Goal: Task Accomplishment & Management: Manage account settings

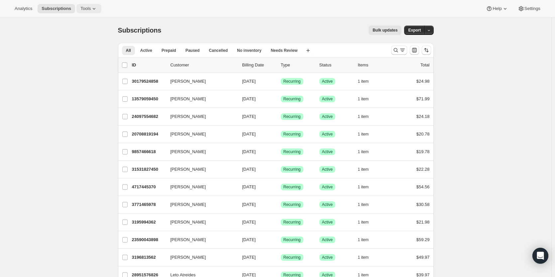
click at [84, 11] on span "Tools" at bounding box center [85, 8] width 10 height 5
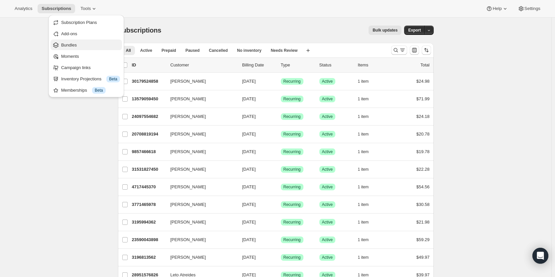
click at [68, 47] on span "Bundles" at bounding box center [69, 45] width 16 height 5
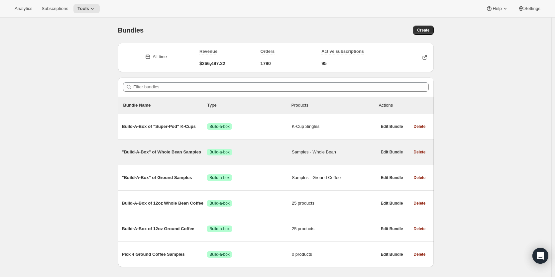
scroll to position [18, 0]
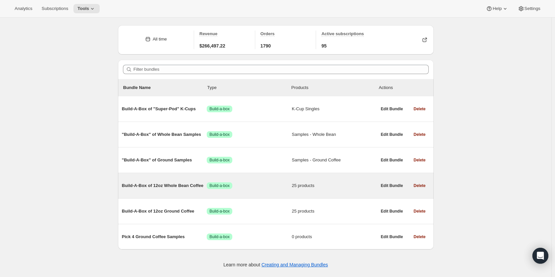
click at [185, 184] on span "Build-A-Box of 12oz Whole Bean Coffee" at bounding box center [164, 185] width 85 height 7
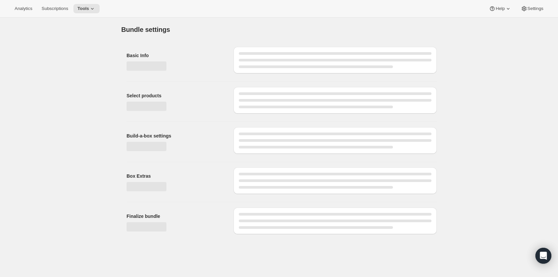
type input "Build-A-Box of 12oz Whole Bean Coffee"
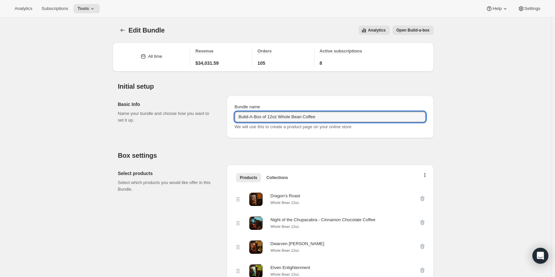
drag, startPoint x: 241, startPoint y: 118, endPoint x: 341, endPoint y: 125, distance: 101.0
click at [343, 125] on div "Bundle name Build-A-Box of 12oz Whole Bean Coffee We will use this to create a …" at bounding box center [330, 117] width 191 height 27
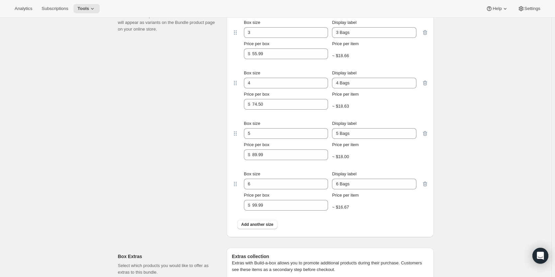
scroll to position [886, 0]
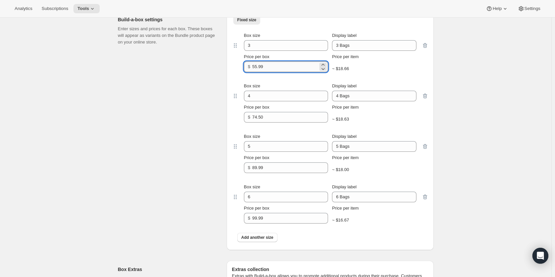
drag, startPoint x: 255, startPoint y: 75, endPoint x: 259, endPoint y: 75, distance: 4.0
click at [259, 72] on input "55.99" at bounding box center [285, 66] width 66 height 11
type input "49.99"
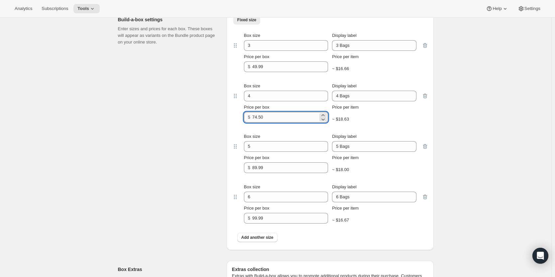
drag, startPoint x: 255, startPoint y: 124, endPoint x: 259, endPoint y: 125, distance: 4.4
click at [259, 123] on input "74.50" at bounding box center [285, 117] width 66 height 11
click at [258, 123] on input "69.50" at bounding box center [285, 117] width 66 height 11
drag, startPoint x: 257, startPoint y: 126, endPoint x: 265, endPoint y: 126, distance: 8.3
click at [265, 123] on input "68.50" at bounding box center [285, 117] width 66 height 11
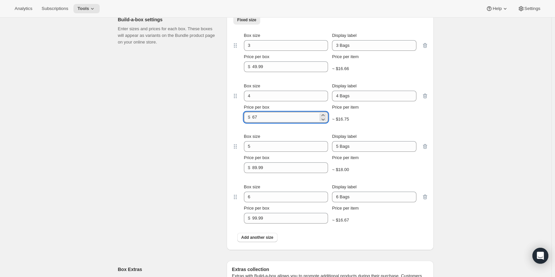
drag, startPoint x: 256, startPoint y: 126, endPoint x: 261, endPoint y: 126, distance: 4.7
click at [261, 123] on input "67" at bounding box center [285, 117] width 66 height 11
click at [258, 123] on input "65.99" at bounding box center [285, 117] width 66 height 11
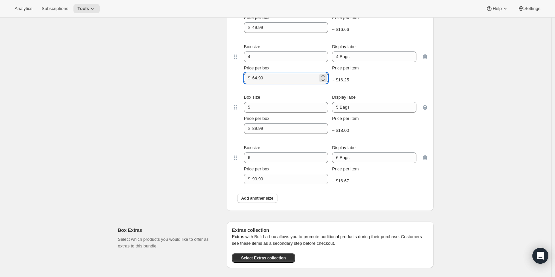
scroll to position [942, 0]
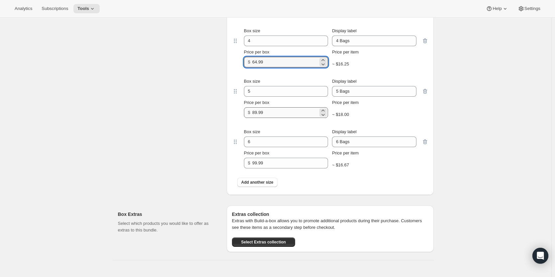
type input "64.99"
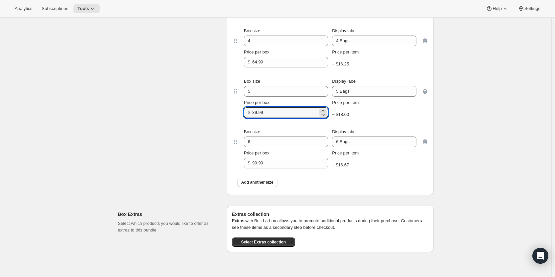
drag, startPoint x: 267, startPoint y: 120, endPoint x: 247, endPoint y: 121, distance: 19.3
click at [247, 118] on div "$ 89.99" at bounding box center [286, 112] width 84 height 11
drag, startPoint x: 257, startPoint y: 122, endPoint x: 265, endPoint y: 122, distance: 8.6
click at [265, 118] on input "84.99" at bounding box center [285, 112] width 66 height 11
click at [257, 118] on input "82.99" at bounding box center [285, 112] width 66 height 11
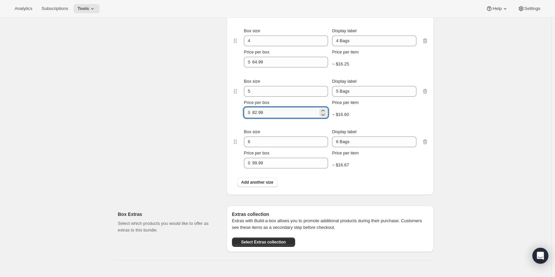
drag, startPoint x: 257, startPoint y: 122, endPoint x: 269, endPoint y: 120, distance: 12.5
click at [269, 118] on input "82.99" at bounding box center [285, 112] width 66 height 11
type input "79.99"
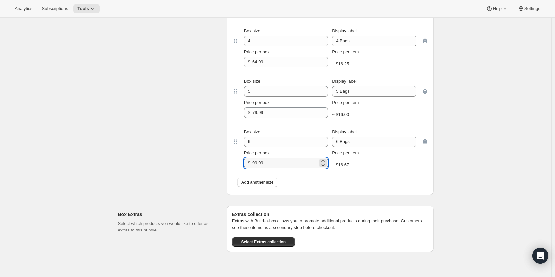
drag, startPoint x: 270, startPoint y: 172, endPoint x: 242, endPoint y: 170, distance: 27.6
click at [242, 169] on div "Box size 6 Display label 6 Bags Price per box $ 99.99 Price per item ~ $16.67" at bounding box center [330, 149] width 183 height 40
type input "8"
drag, startPoint x: 271, startPoint y: 171, endPoint x: 247, endPoint y: 169, distance: 24.0
click at [247, 169] on div "$ 89.99" at bounding box center [286, 163] width 84 height 11
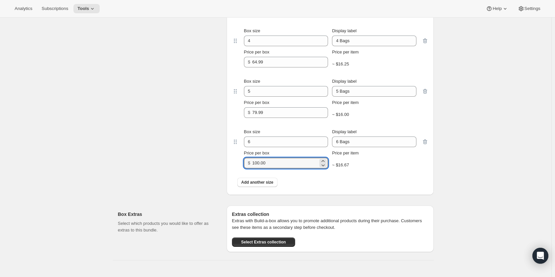
drag, startPoint x: 272, startPoint y: 171, endPoint x: 248, endPoint y: 172, distance: 23.6
click at [248, 169] on div "$ 100.00" at bounding box center [286, 163] width 84 height 11
drag, startPoint x: 275, startPoint y: 170, endPoint x: 236, endPoint y: 172, distance: 38.9
click at [236, 172] on div "Box size 6 Display label 6 Bags Price per box $ 94.99 Price per item ~ $15.83" at bounding box center [330, 148] width 196 height 51
type input "94.99"
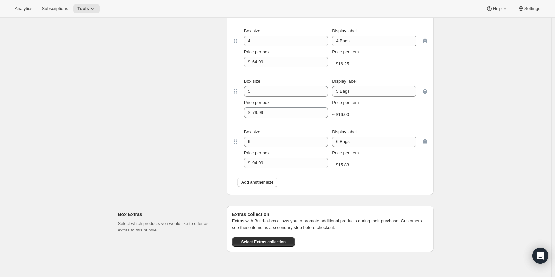
click at [357, 174] on div "Box size 6 Display label 6 Bags Price per box $ 94.99 Price per item ~ $15.83" at bounding box center [330, 148] width 196 height 51
click at [253, 187] on button "Add another size" at bounding box center [257, 182] width 40 height 9
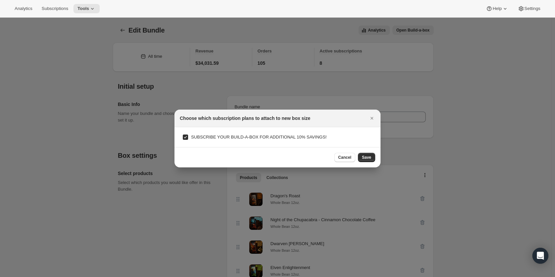
scroll to position [0, 0]
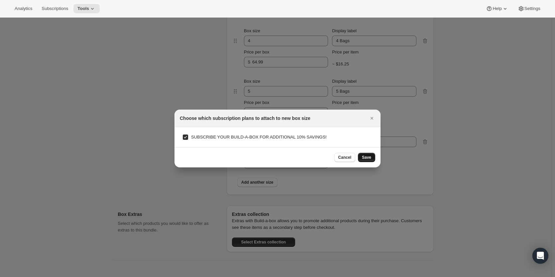
click at [362, 157] on button "Save" at bounding box center [366, 157] width 17 height 9
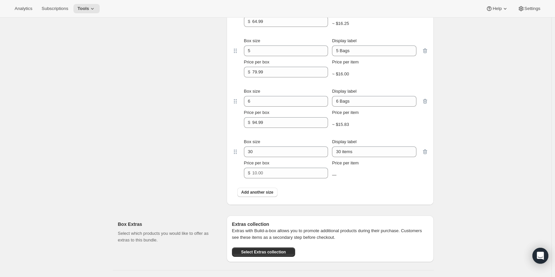
scroll to position [997, 0]
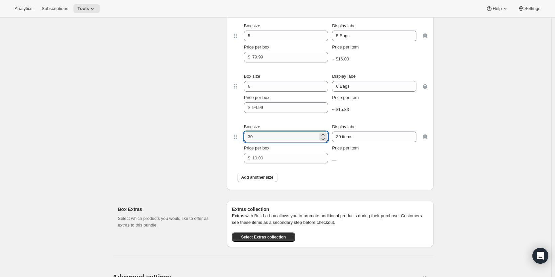
drag, startPoint x: 259, startPoint y: 148, endPoint x: 204, endPoint y: 146, distance: 54.2
click at [204, 146] on div "Build-a-box settings Enter sizes and prices for each box. These boxes will appe…" at bounding box center [276, 42] width 316 height 295
type input "7"
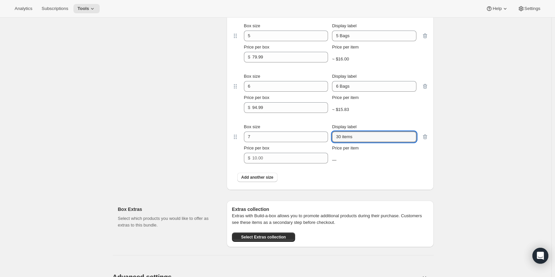
drag, startPoint x: 361, startPoint y: 144, endPoint x: 233, endPoint y: 147, distance: 128.7
click at [233, 147] on div "Fixed size More views Fixed size More views Box size 3 Display label 3 Bags Pri…" at bounding box center [330, 45] width 207 height 290
type input "7 Bags"
click at [277, 164] on input "Price per box" at bounding box center [285, 158] width 66 height 11
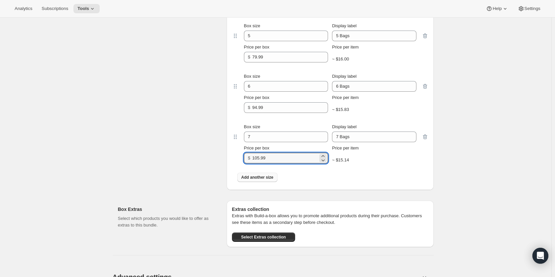
type input "105.99"
click at [262, 180] on span "Add another size" at bounding box center [257, 177] width 32 height 5
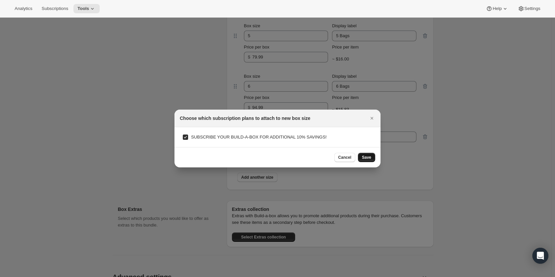
click at [363, 158] on span "Save" at bounding box center [366, 157] width 9 height 5
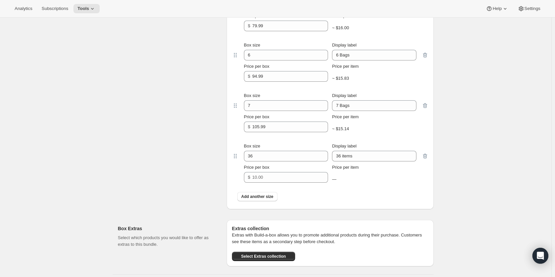
scroll to position [1053, 0]
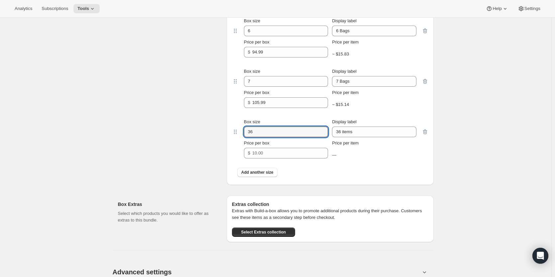
drag, startPoint x: 262, startPoint y: 143, endPoint x: 191, endPoint y: 139, distance: 70.9
click at [191, 139] on div "Build-a-box settings Enter sizes and prices for each box. These boxes will appe…" at bounding box center [276, 12] width 316 height 346
type input "8"
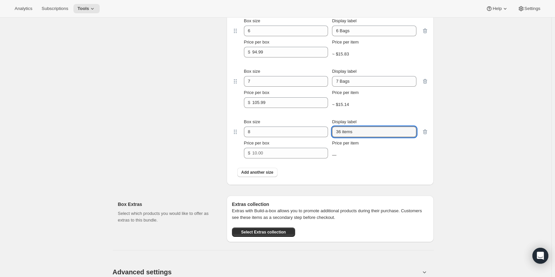
drag, startPoint x: 381, startPoint y: 139, endPoint x: 233, endPoint y: 142, distance: 148.6
click at [233, 142] on div "Fixed size More views Fixed size More views Box size 3 Display label 3 Bags Pri…" at bounding box center [330, 15] width 207 height 340
type input "8 Bags"
click at [278, 159] on input "Price per box" at bounding box center [285, 153] width 66 height 11
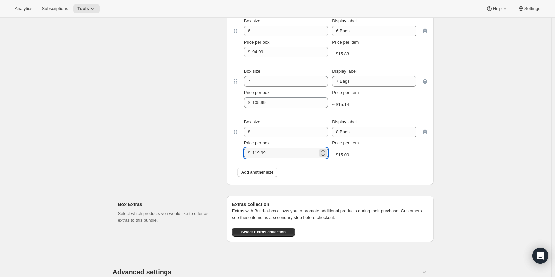
type input "119.99"
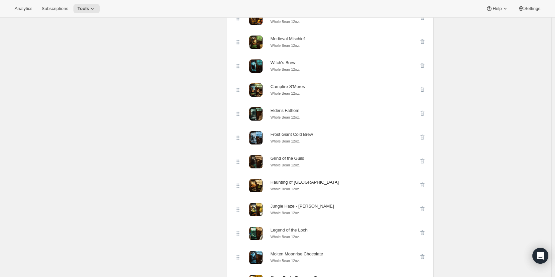
scroll to position [0, 0]
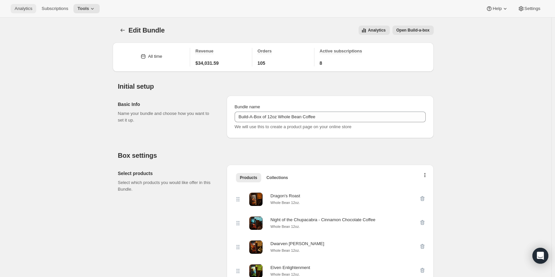
click at [20, 9] on span "Analytics" at bounding box center [24, 8] width 18 height 5
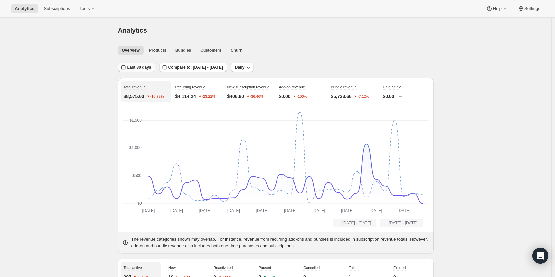
click at [142, 68] on span "Last 30 days" at bounding box center [139, 67] width 24 height 5
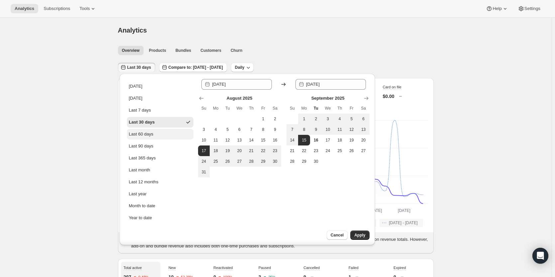
click at [155, 134] on button "Last 60 days" at bounding box center [160, 134] width 66 height 11
type input "[DATE]"
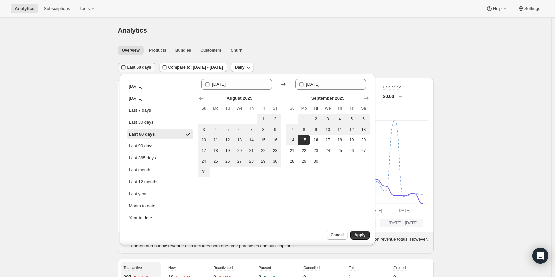
click at [155, 134] on button "Last 60 days" at bounding box center [160, 134] width 66 height 11
click at [360, 236] on span "Apply" at bounding box center [359, 235] width 11 height 5
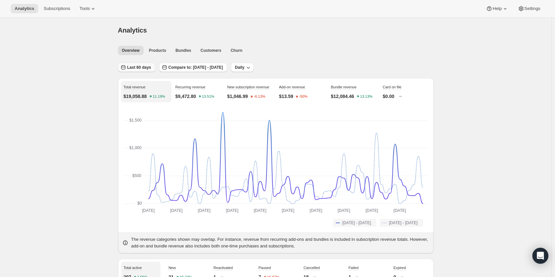
click at [137, 65] on button "Last 60 days" at bounding box center [136, 67] width 37 height 9
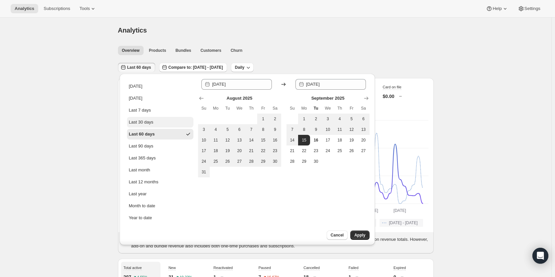
click at [142, 121] on div "Last 30 days" at bounding box center [141, 122] width 25 height 7
type input "[DATE]"
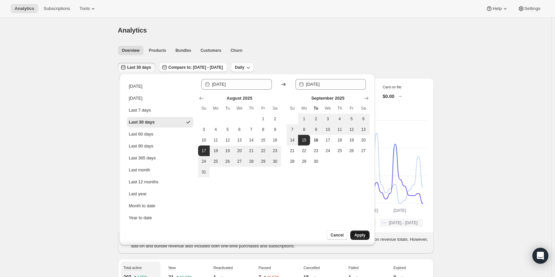
click at [361, 236] on span "Apply" at bounding box center [359, 235] width 11 height 5
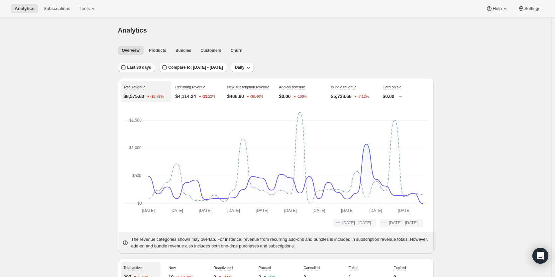
click at [142, 69] on span "Last 30 days" at bounding box center [139, 67] width 24 height 5
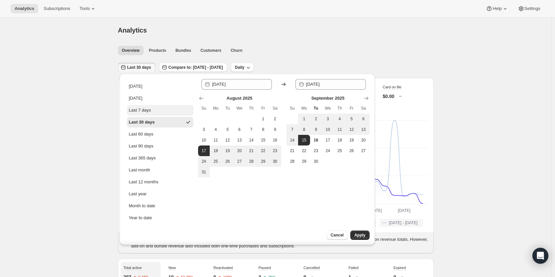
click at [141, 107] on div "Last 7 days" at bounding box center [140, 110] width 22 height 7
type input "[DATE]"
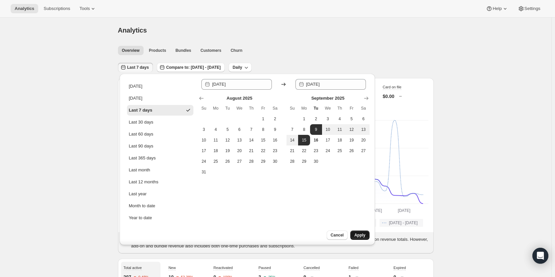
click at [362, 233] on span "Apply" at bounding box center [359, 235] width 11 height 5
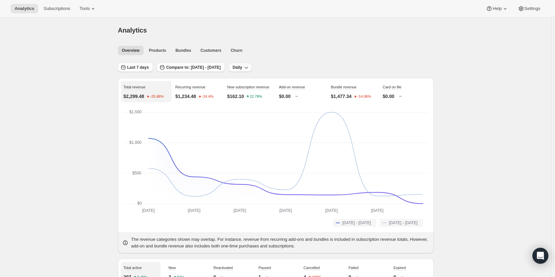
click at [248, 65] on button "Daily" at bounding box center [240, 67] width 23 height 9
click at [261, 91] on span "Weekly" at bounding box center [258, 92] width 14 height 5
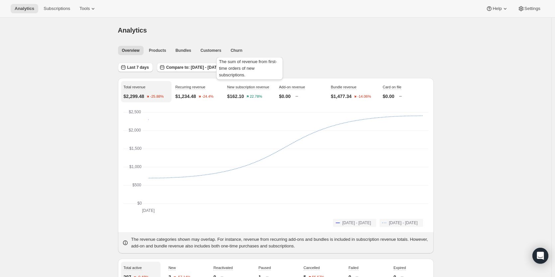
click at [261, 69] on div "The sum of revenue from first-time orders of new subscriptions." at bounding box center [249, 70] width 69 height 28
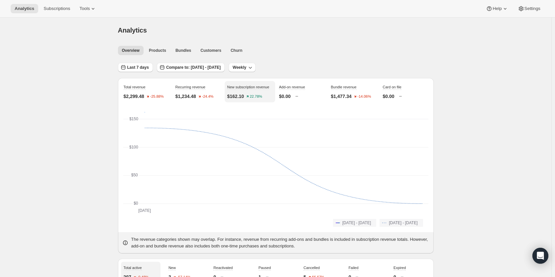
click at [312, 57] on div "Overview Products Bundles Customers Churn More views Overview Products Bundles …" at bounding box center [274, 50] width 320 height 15
click at [254, 66] on icon "button" at bounding box center [250, 67] width 7 height 7
click at [264, 102] on span "Monthly" at bounding box center [260, 103] width 15 height 5
click at [142, 66] on span "Last 7 days" at bounding box center [138, 67] width 22 height 5
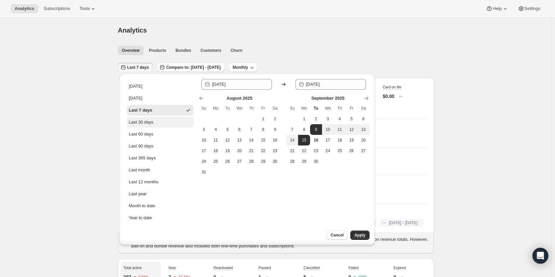
click at [140, 121] on div "Last 30 days" at bounding box center [141, 122] width 25 height 7
type input "[DATE]"
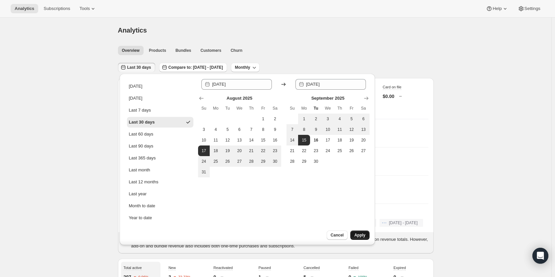
click at [359, 237] on span "Apply" at bounding box center [359, 235] width 11 height 5
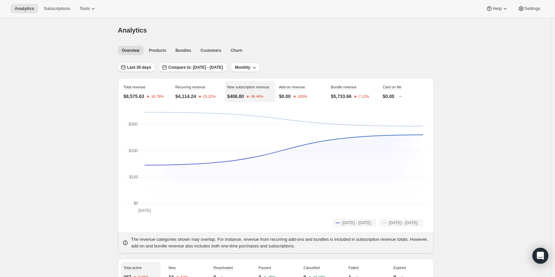
click at [137, 69] on span "Last 30 days" at bounding box center [139, 67] width 24 height 5
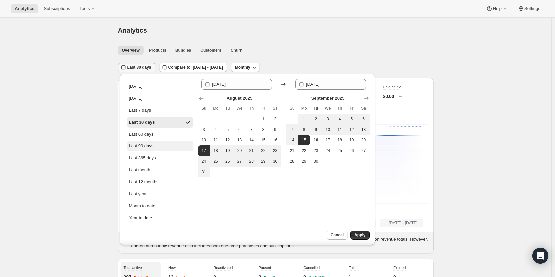
drag, startPoint x: 144, startPoint y: 134, endPoint x: 144, endPoint y: 146, distance: 12.3
click at [144, 146] on ul "[DATE] [DATE] Last 7 days Last 30 days Last 60 days Last 90 days Last 365 days …" at bounding box center [160, 152] width 66 height 142
click at [144, 146] on div "Last 90 days" at bounding box center [141, 146] width 25 height 7
type input "[DATE]"
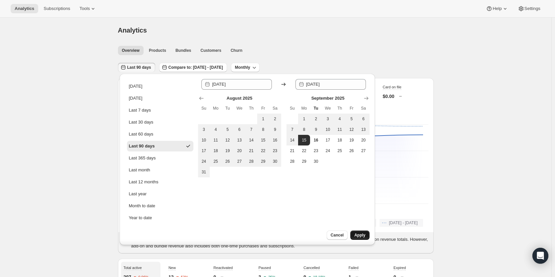
click at [355, 234] on span "Apply" at bounding box center [359, 235] width 11 height 5
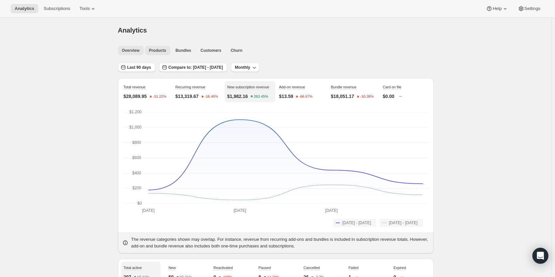
click at [160, 48] on span "Products" at bounding box center [157, 50] width 17 height 5
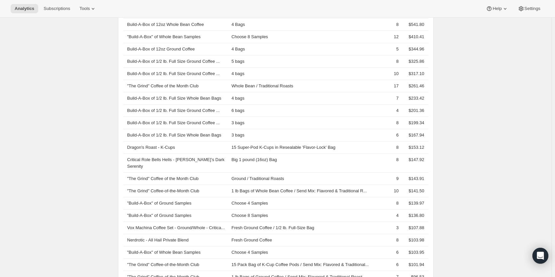
scroll to position [388, 0]
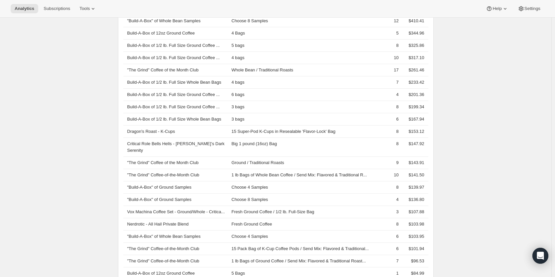
drag, startPoint x: 456, startPoint y: 88, endPoint x: 468, endPoint y: 66, distance: 24.7
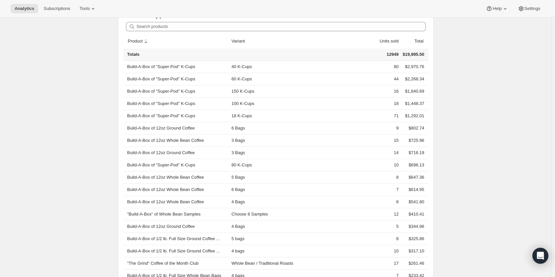
scroll to position [166, 0]
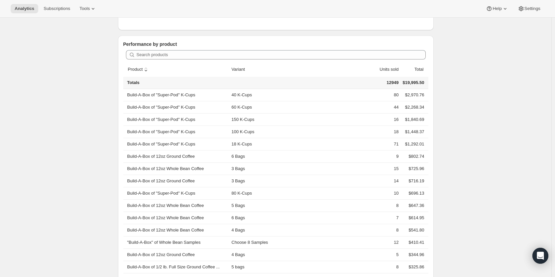
drag, startPoint x: 468, startPoint y: 66, endPoint x: 476, endPoint y: 43, distance: 25.3
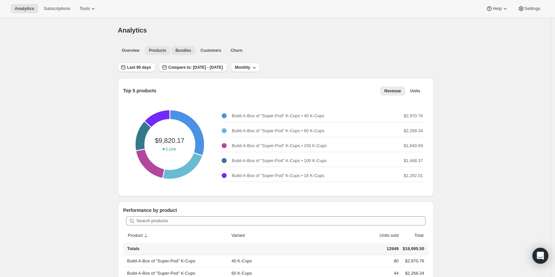
click at [175, 50] on span "Bundles" at bounding box center [183, 50] width 16 height 5
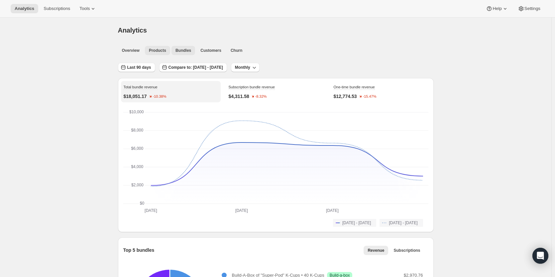
click at [155, 52] on span "Products" at bounding box center [157, 50] width 17 height 5
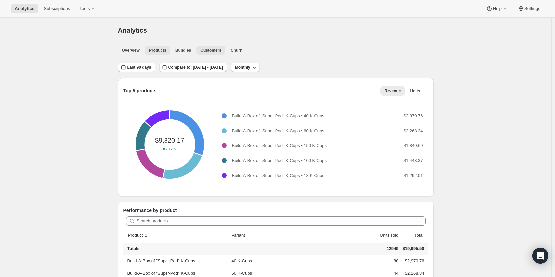
click at [213, 51] on span "Customers" at bounding box center [210, 50] width 21 height 5
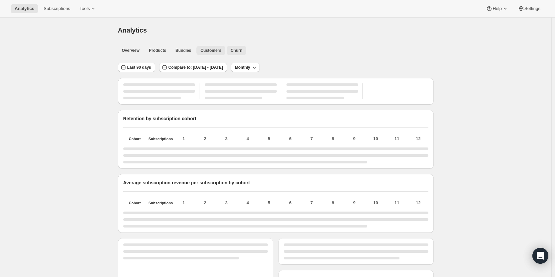
click at [237, 49] on span "Churn" at bounding box center [237, 50] width 12 height 5
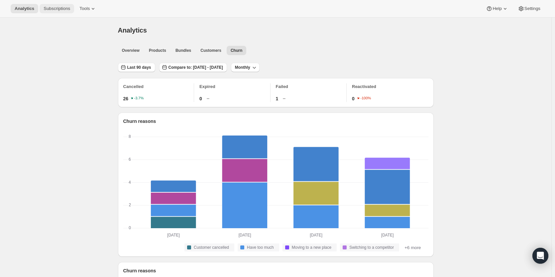
click at [45, 7] on span "Subscriptions" at bounding box center [57, 8] width 27 height 5
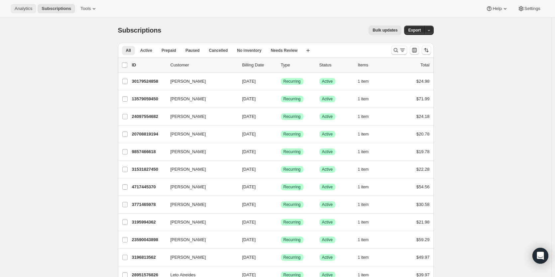
click at [23, 6] on span "Analytics" at bounding box center [24, 8] width 18 height 5
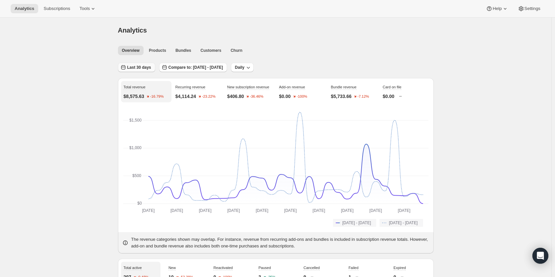
click at [134, 65] on span "Last 30 days" at bounding box center [139, 67] width 24 height 5
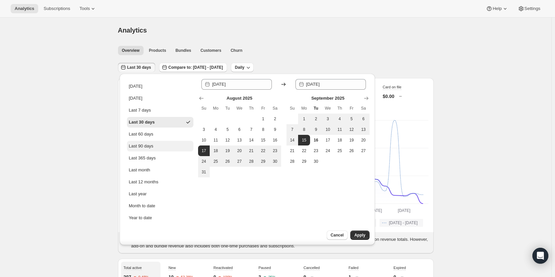
click at [144, 145] on div "Last 90 days" at bounding box center [141, 146] width 25 height 7
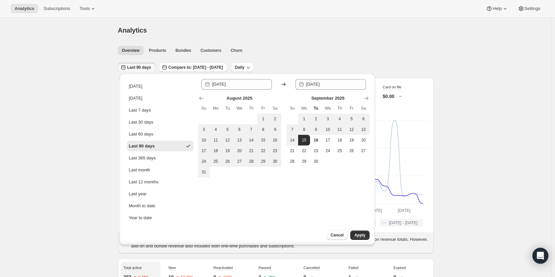
type input "[DATE]"
click at [360, 233] on button "Apply" at bounding box center [359, 235] width 19 height 9
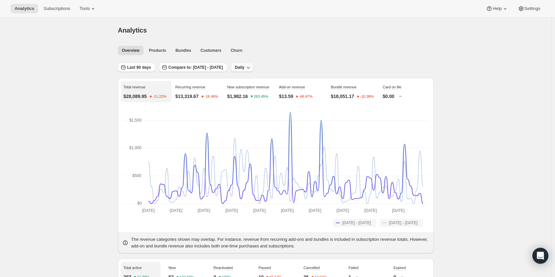
click at [254, 65] on button "Daily" at bounding box center [242, 67] width 23 height 9
click at [260, 95] on span "Weekly" at bounding box center [259, 92] width 14 height 5
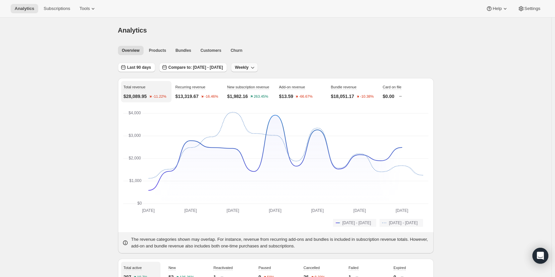
click at [249, 65] on span "Weekly" at bounding box center [242, 67] width 14 height 5
click at [260, 104] on span "Monthly" at bounding box center [261, 103] width 15 height 5
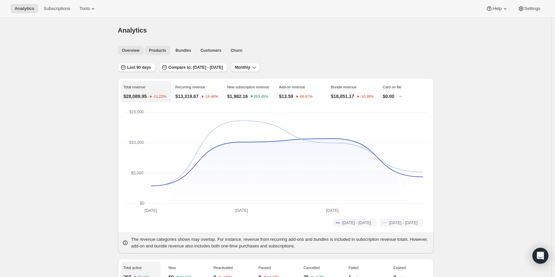
click at [151, 52] on span "Products" at bounding box center [157, 50] width 17 height 5
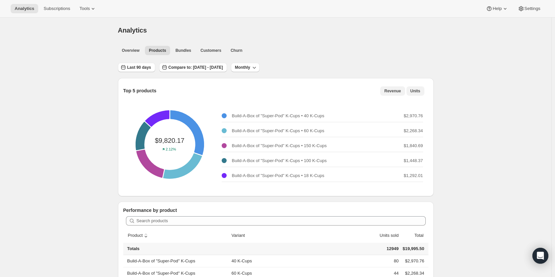
click at [416, 91] on span "Units" at bounding box center [415, 90] width 10 height 5
click at [136, 68] on span "Last 90 days" at bounding box center [139, 67] width 24 height 5
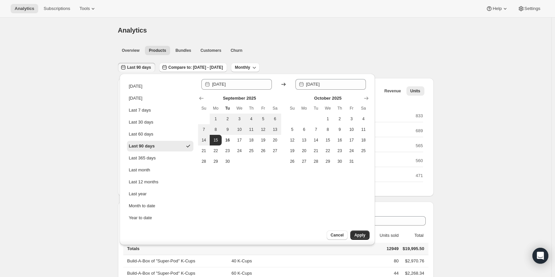
click at [144, 153] on ul "[DATE] [DATE] Last 7 days Last 30 days Last 60 days Last 90 days Last 365 days …" at bounding box center [160, 152] width 66 height 142
click at [145, 216] on div "Year to date" at bounding box center [140, 218] width 23 height 7
type input "[DATE]"
click at [358, 236] on span "Apply" at bounding box center [359, 235] width 11 height 5
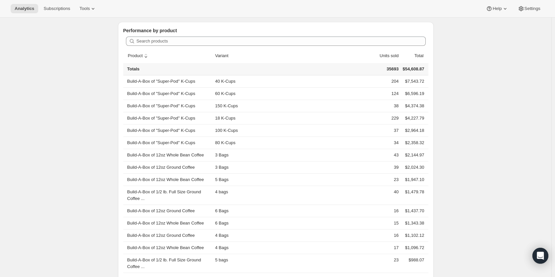
scroll to position [166, 0]
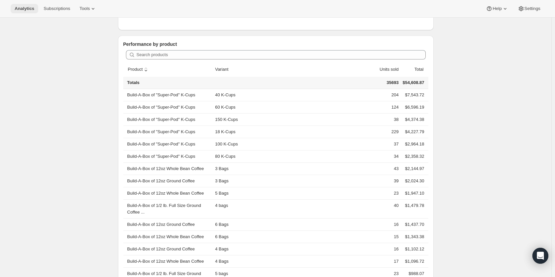
click at [25, 9] on span "Analytics" at bounding box center [25, 8] width 20 height 5
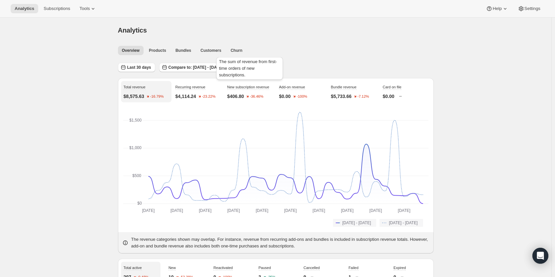
click at [253, 70] on div "The sum of revenue from first-time orders of new subscriptions." at bounding box center [249, 70] width 69 height 28
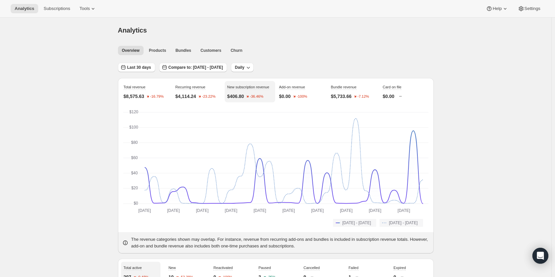
click at [316, 61] on div "Last 30 days Compare to: [DATE] - [DATE] Daily" at bounding box center [276, 65] width 316 height 15
click at [254, 72] on div "Daily" at bounding box center [242, 68] width 23 height 10
click at [254, 70] on button "Daily" at bounding box center [242, 67] width 23 height 9
click at [263, 101] on span "Monthly" at bounding box center [258, 103] width 15 height 5
